Goal: Navigation & Orientation: Find specific page/section

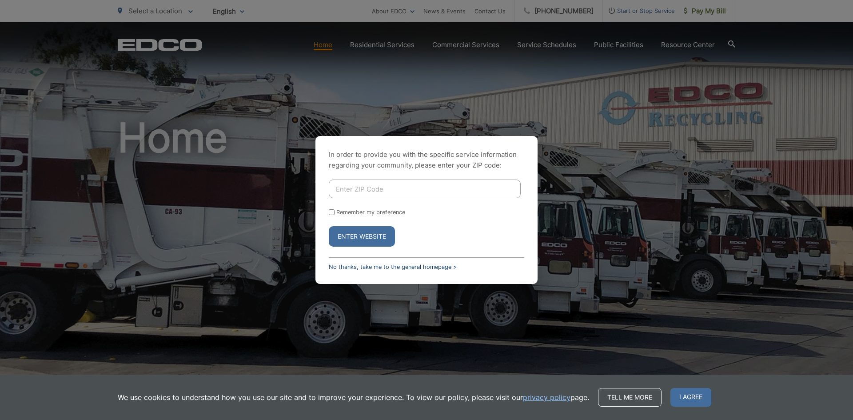
click at [391, 268] on link "No thanks, take me to the general homepage >" at bounding box center [393, 267] width 128 height 7
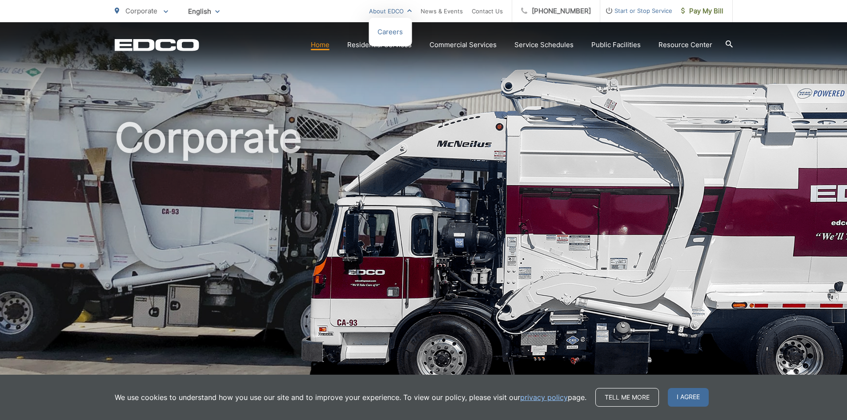
click at [412, 9] on link "About EDCO" at bounding box center [390, 11] width 43 height 11
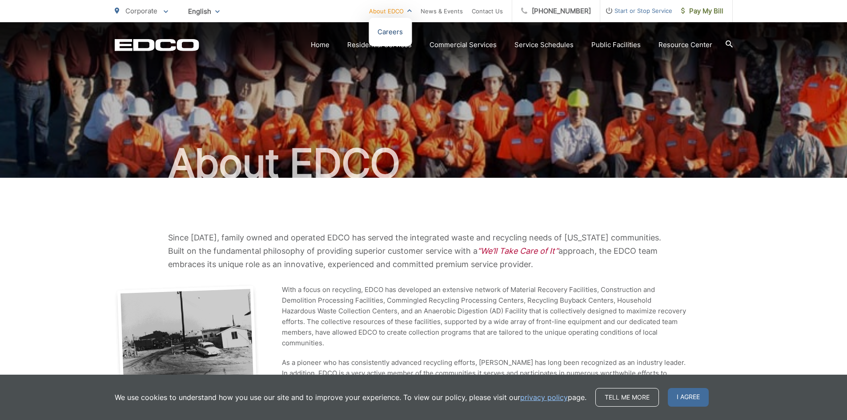
click at [403, 32] on link "Careers" at bounding box center [389, 32] width 25 height 11
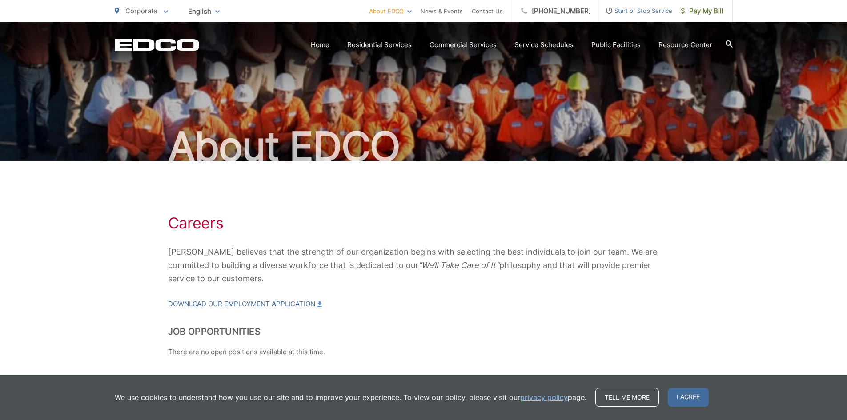
scroll to position [63, 0]
